Goal: Information Seeking & Learning: Learn about a topic

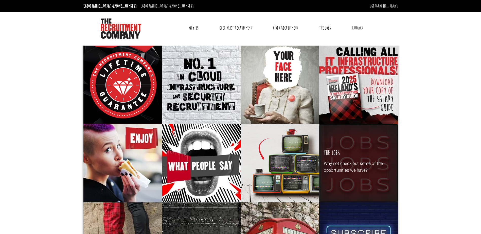
click at [362, 145] on div "The Jobs Why not check out some of the opportunities we have?" at bounding box center [358, 163] width 79 height 79
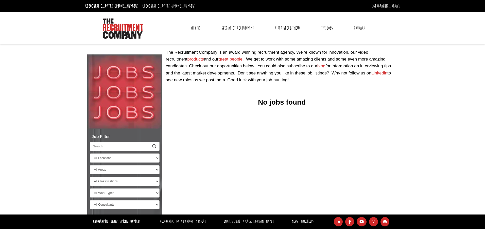
select select "[GEOGRAPHIC_DATA]"
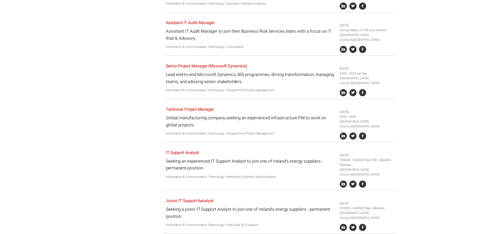
scroll to position [279, 0]
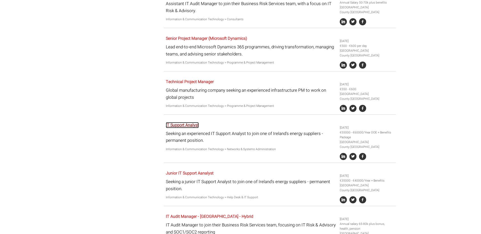
click at [191, 123] on link "IT Support Analyst" at bounding box center [182, 125] width 33 height 6
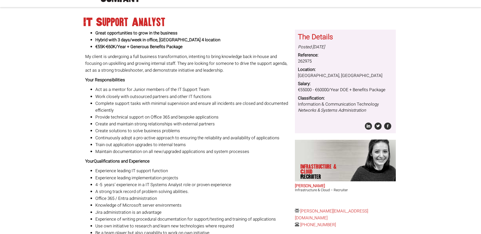
scroll to position [25, 0]
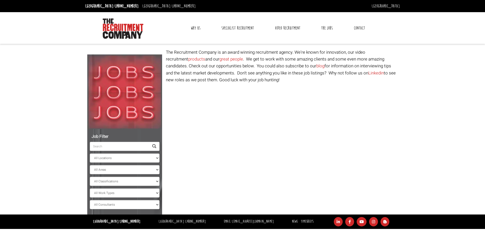
select select "[GEOGRAPHIC_DATA]"
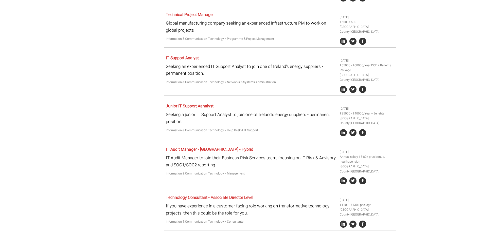
scroll to position [337, 0]
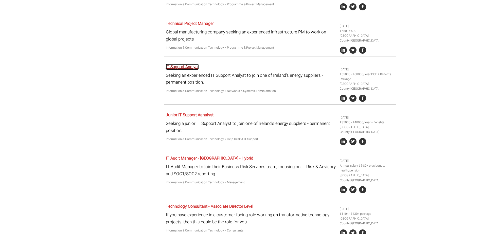
click at [180, 69] on link "IT Support Analyst" at bounding box center [182, 67] width 33 height 6
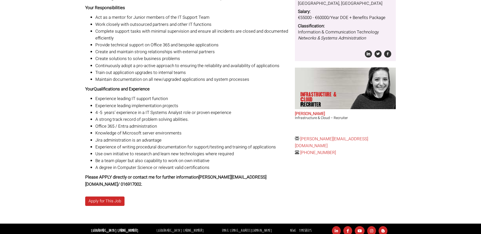
scroll to position [113, 0]
